Goal: Task Accomplishment & Management: Use online tool/utility

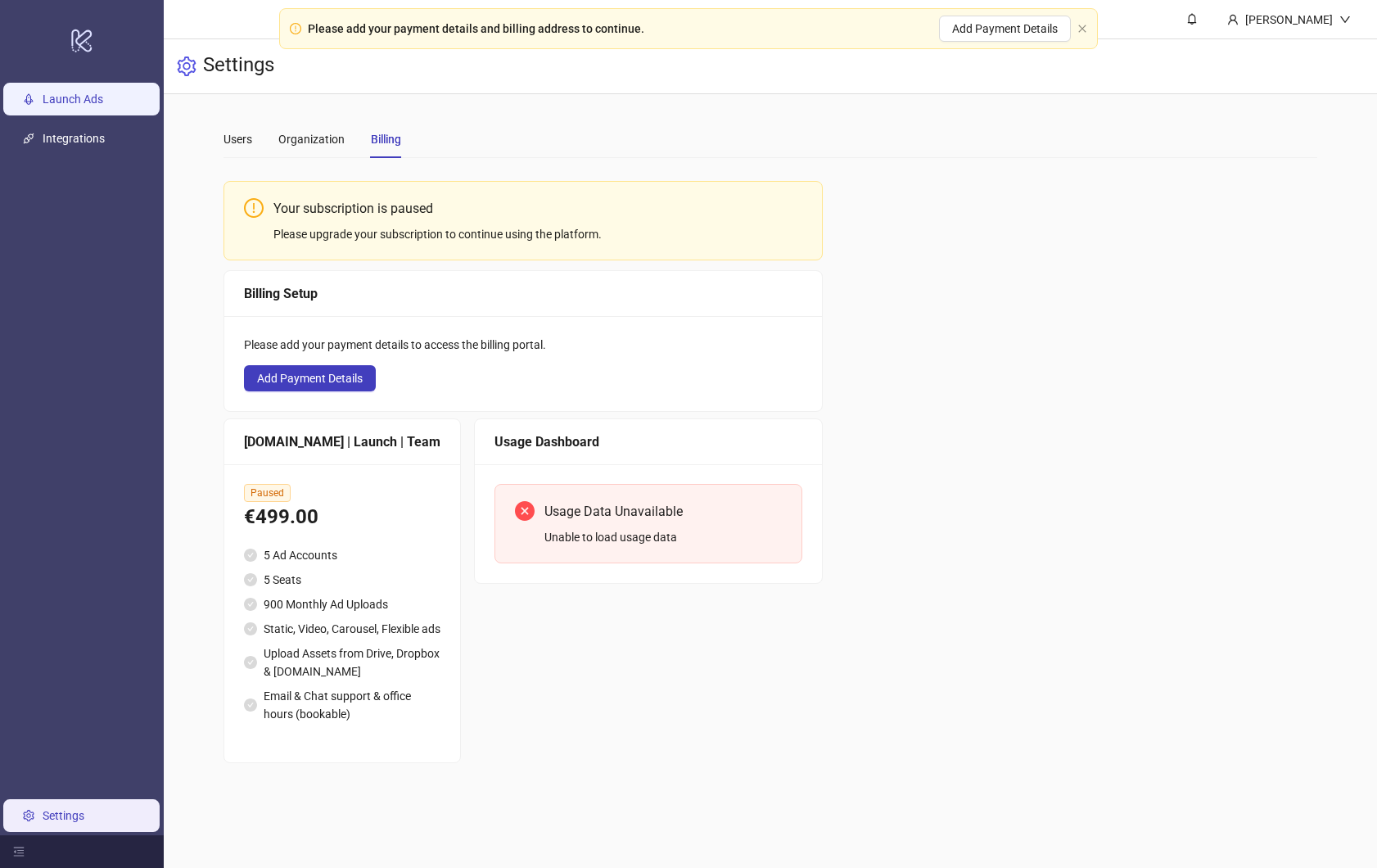
click at [86, 97] on link "Launch Ads" at bounding box center [73, 100] width 61 height 13
click at [160, 222] on ul "Launch Ads Integrations Settings" at bounding box center [82, 457] width 164 height 755
click at [83, 98] on link "Launch Ads" at bounding box center [73, 100] width 61 height 13
